Goal: Find specific page/section: Find specific page/section

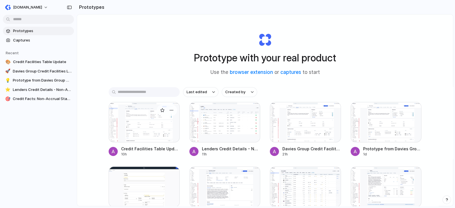
click at [145, 126] on div at bounding box center [144, 122] width 71 height 40
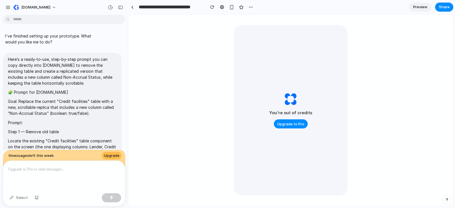
scroll to position [684, 0]
